Goal: Participate in discussion: Engage in conversation with other users on a specific topic

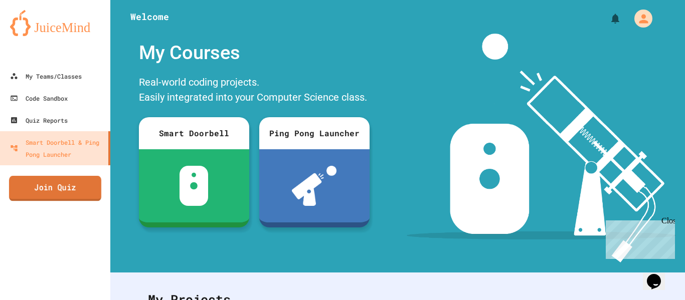
click at [86, 186] on link "Join Quiz" at bounding box center [55, 188] width 92 height 25
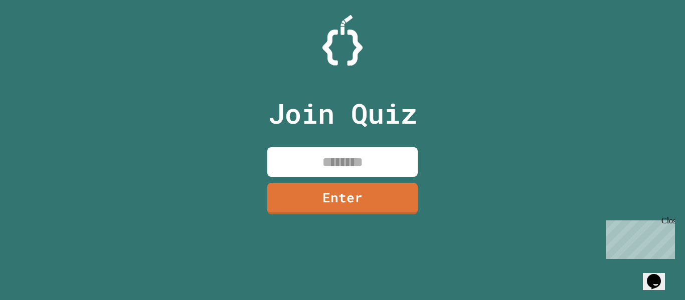
click at [333, 164] on input at bounding box center [342, 162] width 150 height 30
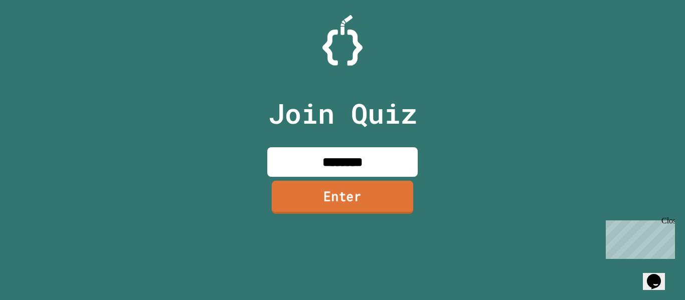
type input "********"
click at [347, 213] on link "Enter" at bounding box center [342, 197] width 151 height 33
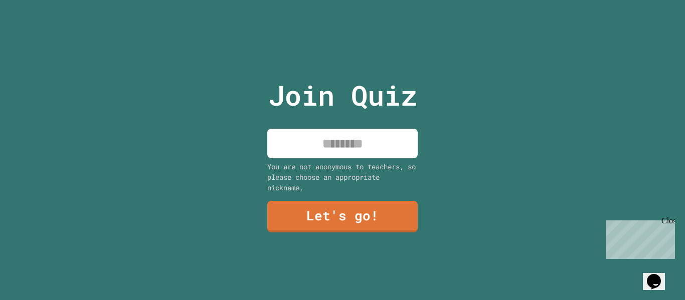
click at [358, 149] on input at bounding box center [342, 144] width 150 height 30
type input "*"
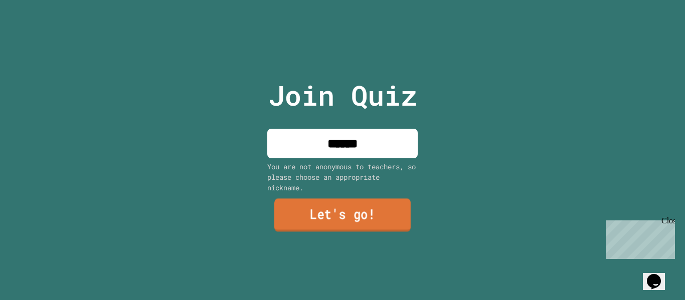
type input "******"
click at [372, 218] on link "Let's go!" at bounding box center [342, 215] width 136 height 33
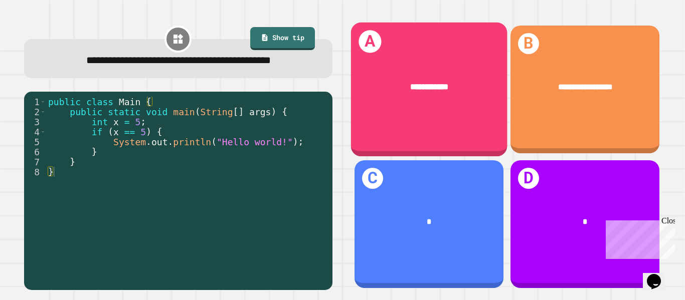
click at [448, 83] on span "**********" at bounding box center [429, 87] width 38 height 8
click at [409, 105] on div "**********" at bounding box center [428, 87] width 156 height 47
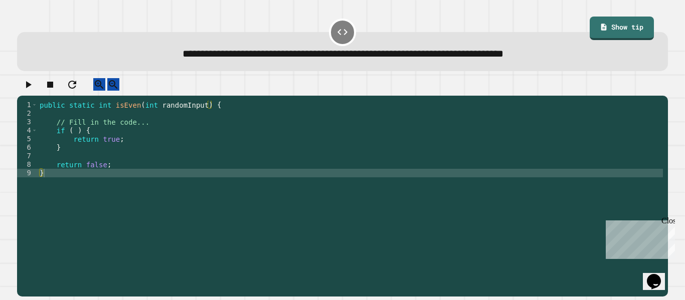
click at [74, 141] on div "public static int isEven ( int randomInput ) { // Fill in the code... if ( ) { …" at bounding box center [350, 194] width 625 height 187
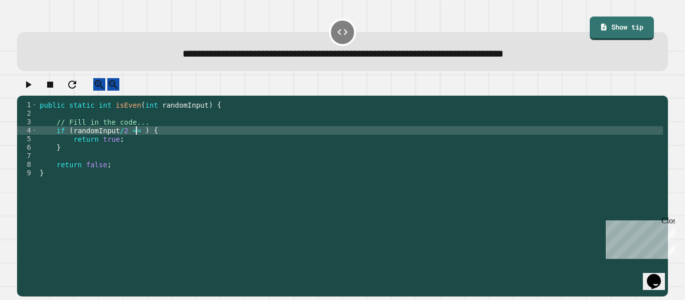
scroll to position [0, 13]
click at [122, 139] on div "public static int isEven ( int randomInput ) { // Fill in the code... if ( rand…" at bounding box center [350, 194] width 625 height 187
click at [135, 139] on div "public static int isEven ( int randomInput ) { // Fill in the code... if ( rand…" at bounding box center [350, 194] width 625 height 187
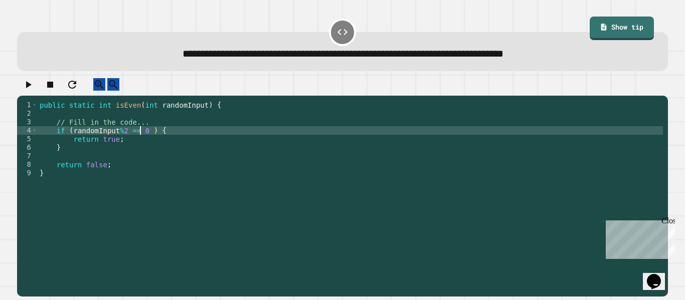
click at [149, 139] on div "public static int isEven ( int randomInput ) { // Fill in the code... if ( rand…" at bounding box center [350, 194] width 625 height 187
click at [30, 88] on icon "button" at bounding box center [28, 85] width 12 height 12
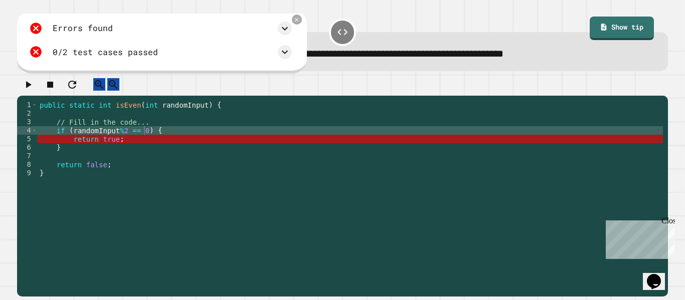
click at [116, 147] on div "public static int isEven ( int randomInput ) { // Fill in the code... if ( rand…" at bounding box center [350, 194] width 625 height 187
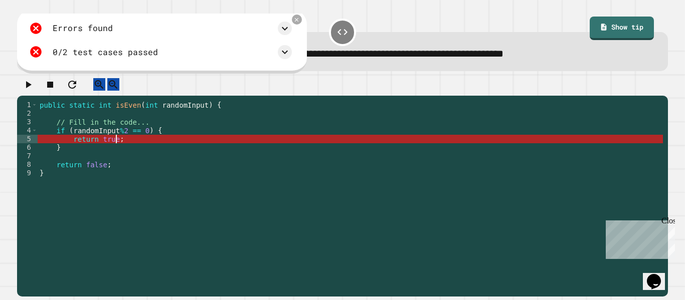
scroll to position [0, 10]
click at [106, 161] on div "public static int isEven ( int randomInput ) { // Fill in the code... if ( rand…" at bounding box center [350, 194] width 625 height 187
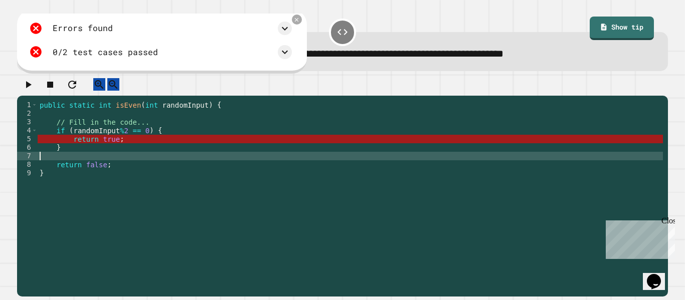
click at [290, 83] on div at bounding box center [342, 87] width 651 height 18
click at [300, 20] on icon at bounding box center [297, 20] width 8 height 8
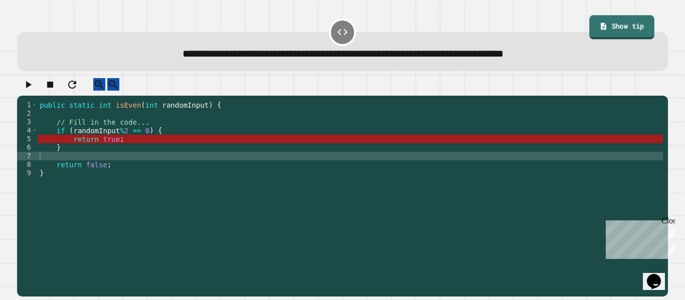
click at [632, 25] on link "Show tip" at bounding box center [621, 28] width 65 height 25
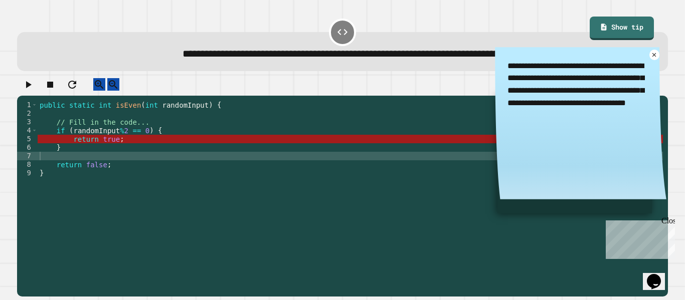
click at [318, 76] on div "**********" at bounding box center [342, 188] width 657 height 226
click at [137, 142] on div "public static int isEven ( int randomInput ) { // Fill in the code... if ( rand…" at bounding box center [350, 194] width 625 height 187
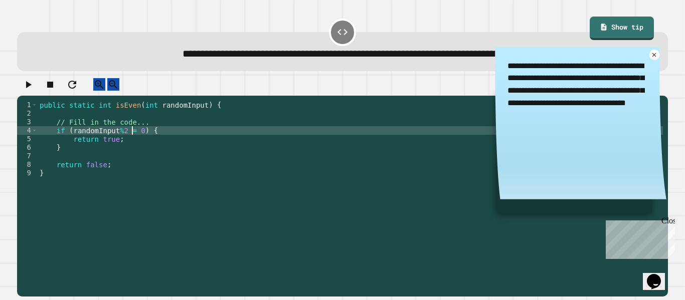
click at [32, 91] on icon "button" at bounding box center [28, 85] width 12 height 12
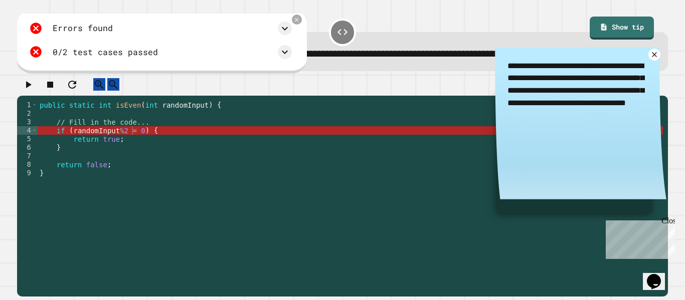
click at [654, 53] on icon at bounding box center [654, 55] width 8 height 8
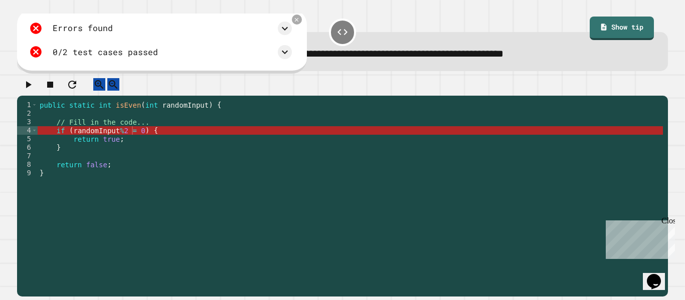
click at [144, 142] on div "public static int isEven ( int randomInput ) { // Fill in the code... if ( rand…" at bounding box center [350, 194] width 625 height 187
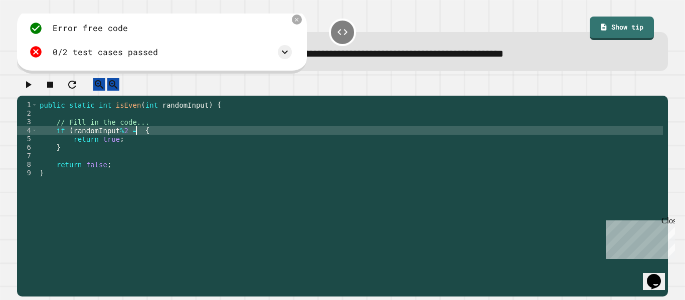
click at [71, 139] on div "public static int isEven ( int randomInput ) { // Fill in the code... if ( rand…" at bounding box center [350, 194] width 625 height 187
click at [127, 139] on div "public static int isEven ( int randomInput ) { // Fill in the code... if random…" at bounding box center [350, 194] width 625 height 187
click at [32, 87] on icon "button" at bounding box center [29, 84] width 6 height 7
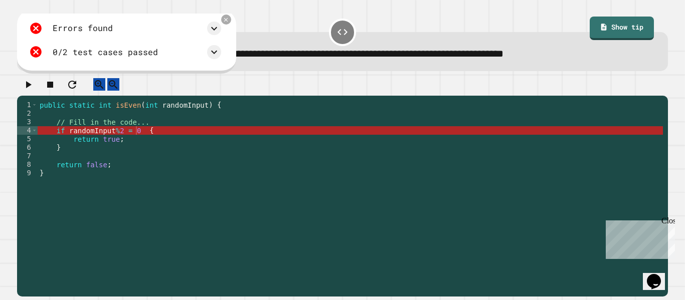
click at [128, 140] on div "public static int isEven ( int randomInput ) { // Fill in the code... if random…" at bounding box center [350, 194] width 625 height 187
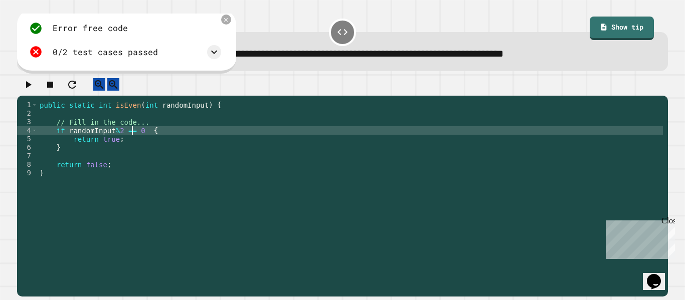
type textarea "**********"
click at [34, 85] on icon "button" at bounding box center [28, 85] width 12 height 12
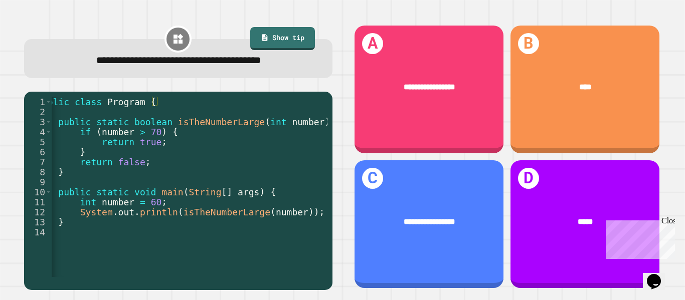
scroll to position [0, 0]
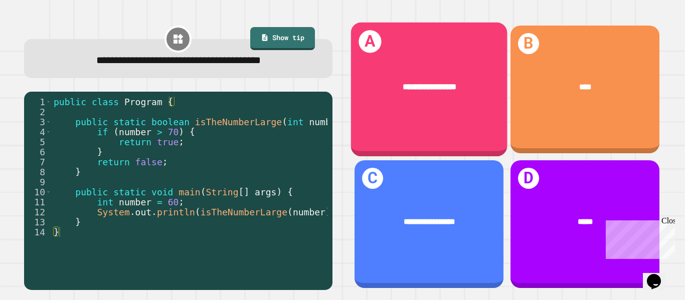
click at [385, 64] on div "**********" at bounding box center [428, 87] width 156 height 47
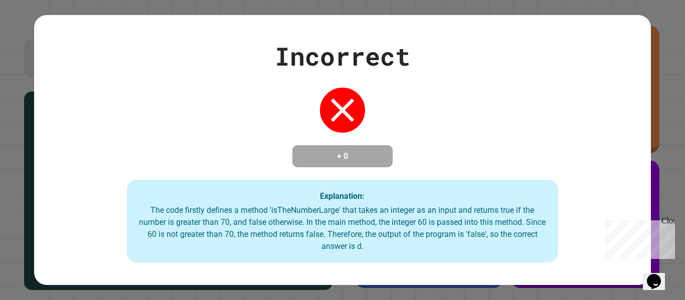
click at [437, 118] on div "Incorrect + 0 Explanation: The code firstly defines a method 'isTheNumberLarge'…" at bounding box center [342, 151] width 616 height 226
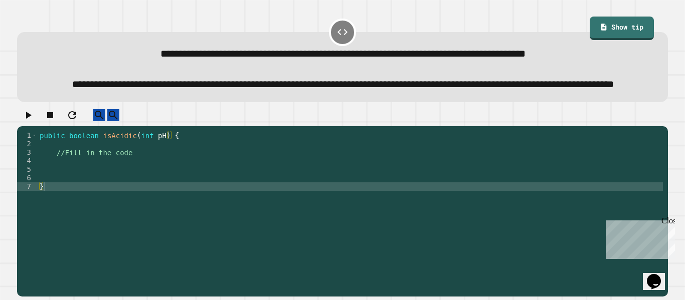
click at [75, 184] on div "public boolean isAcidic ( int pH ) { //Fill in the code }" at bounding box center [350, 203] width 625 height 145
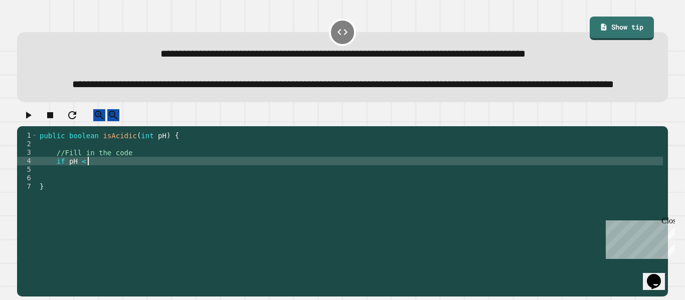
scroll to position [0, 6]
type textarea "**********"
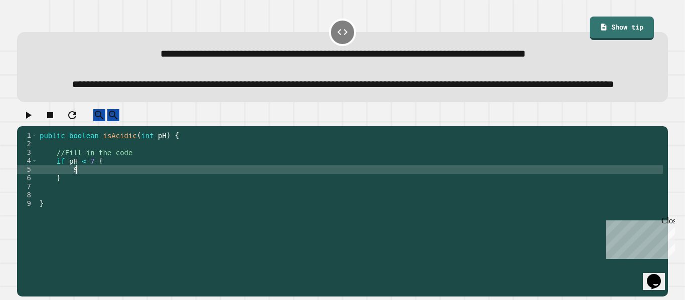
type textarea "*"
click at [68, 187] on div "public boolean isAcidic ( int pH ) { //Fill in the code if pH < 7 { } }" at bounding box center [350, 203] width 625 height 145
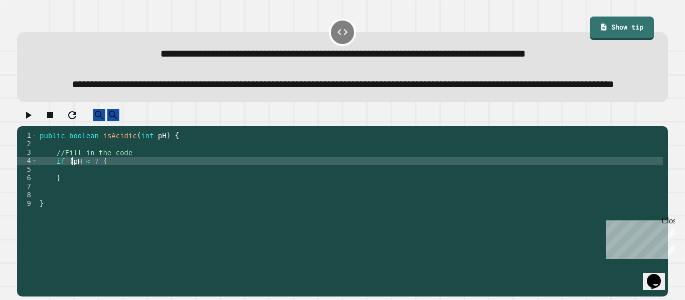
scroll to position [0, 5]
click at [96, 186] on div "public boolean isAcidic ( int pH ) { //Fill in the code if ( pH < 7 { } }" at bounding box center [350, 203] width 625 height 145
type textarea "**********"
click at [81, 192] on div "public boolean isAcidic ( int pH ) { //Fill in the code if ( pH < 7 ) { } }" at bounding box center [350, 203] width 625 height 145
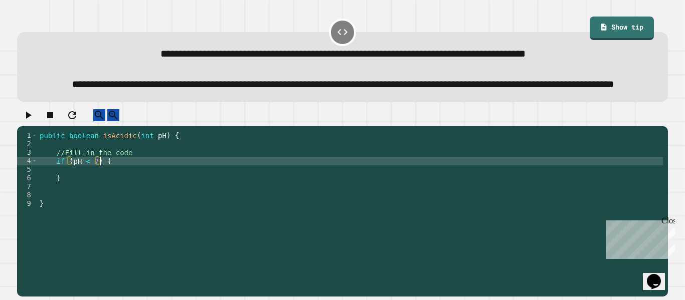
scroll to position [0, 4]
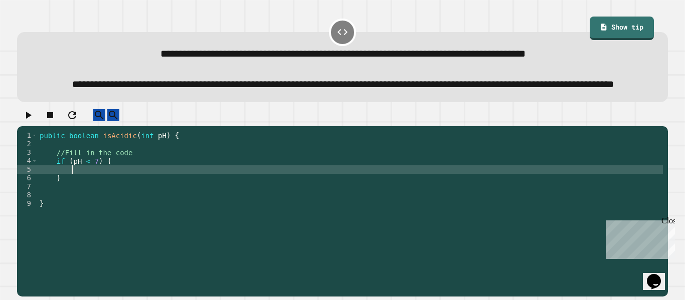
click at [80, 214] on div "public boolean isAcidic ( int pH ) { //Fill in the code if ( pH < 7 ) { } }" at bounding box center [350, 203] width 625 height 145
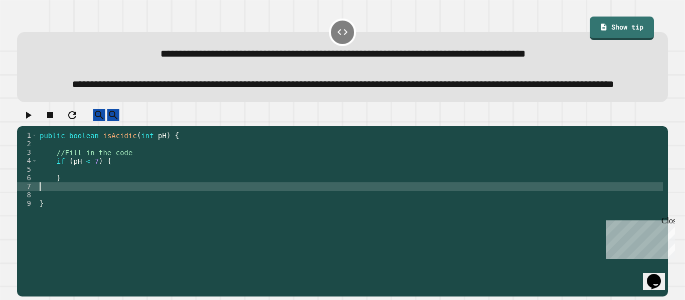
scroll to position [0, 0]
type textarea "*"
click at [23, 127] on div at bounding box center [342, 118] width 651 height 18
click at [34, 121] on icon "button" at bounding box center [28, 115] width 12 height 12
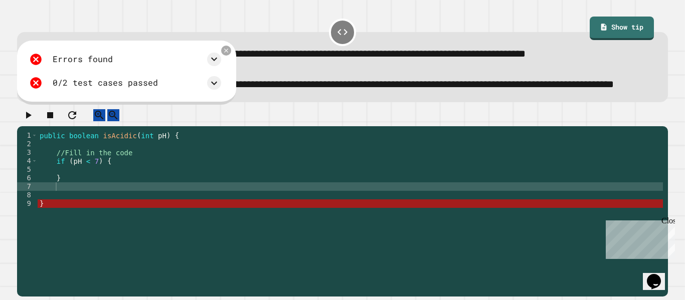
click at [237, 127] on div at bounding box center [342, 118] width 651 height 18
click at [230, 55] on icon at bounding box center [226, 51] width 8 height 8
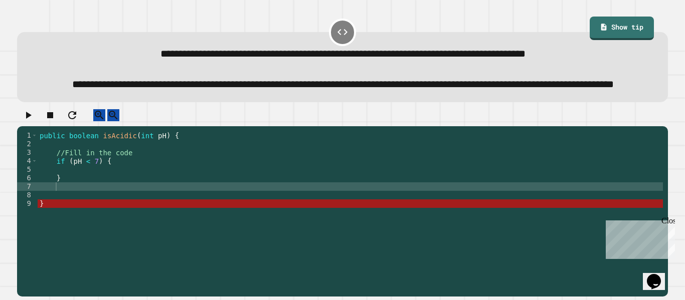
click at [84, 201] on div "public boolean isAcidic ( int pH ) { //Fill in the code if ( pH < 7 ) { } }" at bounding box center [350, 203] width 625 height 145
